Goal: Task Accomplishment & Management: Use online tool/utility

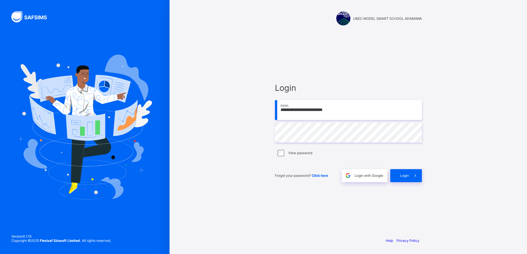
click at [401, 175] on span "Login" at bounding box center [404, 175] width 9 height 4
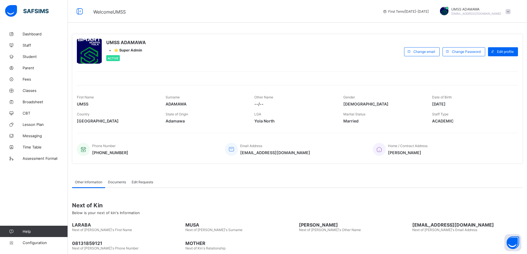
click at [29, 244] on span "Configuration" at bounding box center [45, 242] width 45 height 5
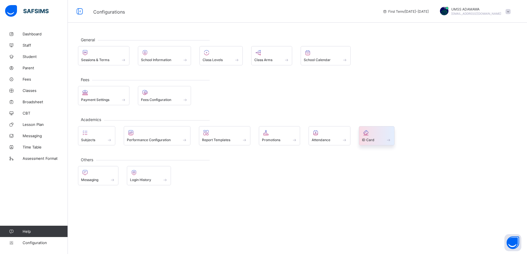
click at [377, 137] on span at bounding box center [376, 136] width 29 height 1
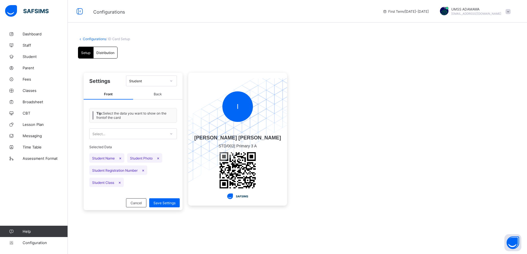
click at [110, 53] on span "Distribution" at bounding box center [105, 53] width 18 height 4
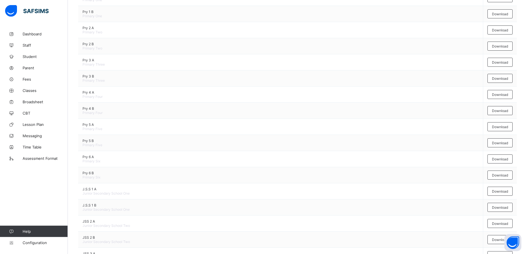
scroll to position [227, 0]
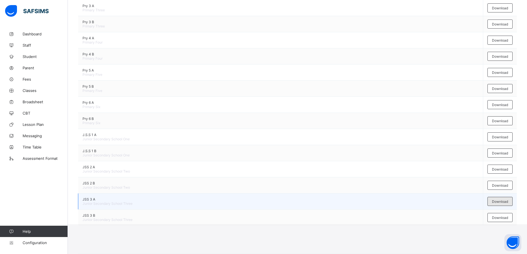
click at [497, 203] on span "Download" at bounding box center [500, 201] width 16 height 4
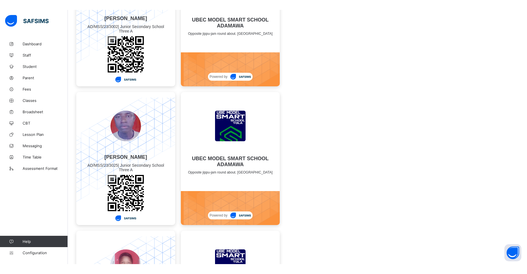
scroll to position [823, 0]
